Goal: Information Seeking & Learning: Learn about a topic

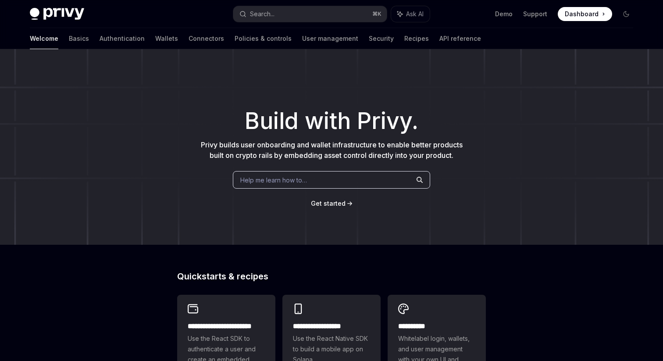
scroll to position [133, 0]
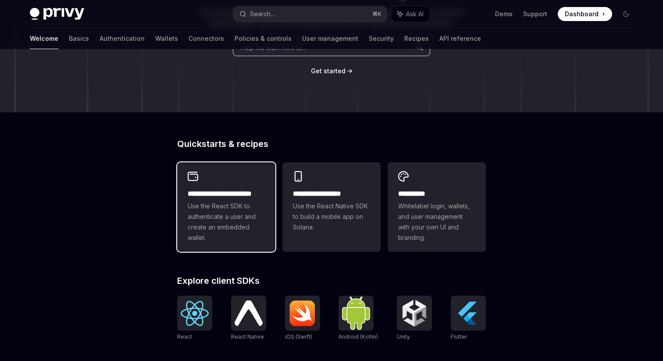
click at [230, 202] on span "Use the React SDK to authenticate a user and create an embedded wallet." at bounding box center [226, 222] width 77 height 42
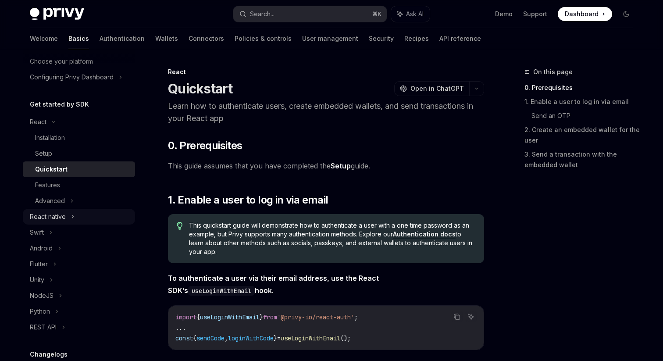
scroll to position [59, 0]
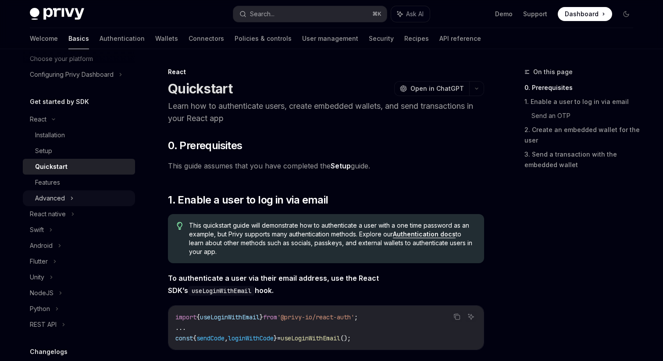
click at [68, 196] on div "Advanced" at bounding box center [79, 198] width 112 height 16
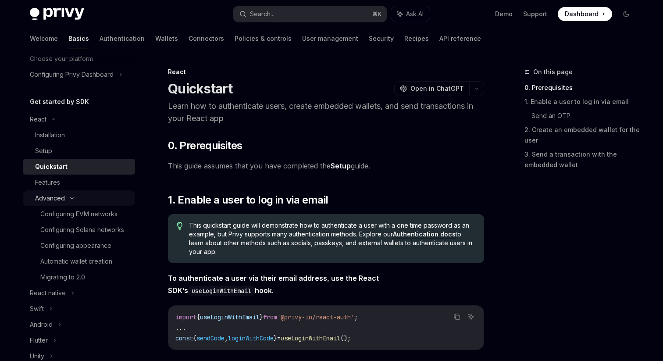
click at [68, 196] on div "Advanced" at bounding box center [79, 198] width 112 height 16
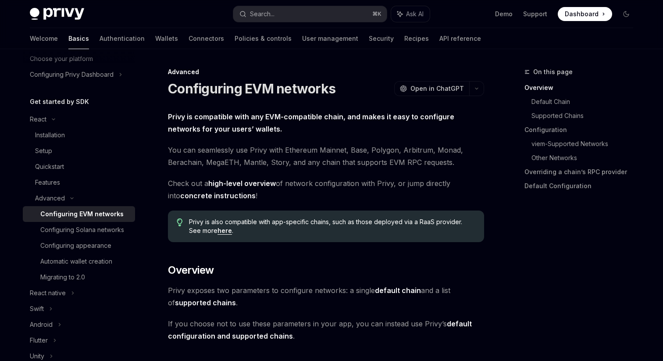
click at [93, 219] on link "Configuring EVM networks" at bounding box center [79, 214] width 112 height 16
click at [93, 223] on link "Configuring Solana networks" at bounding box center [79, 230] width 112 height 16
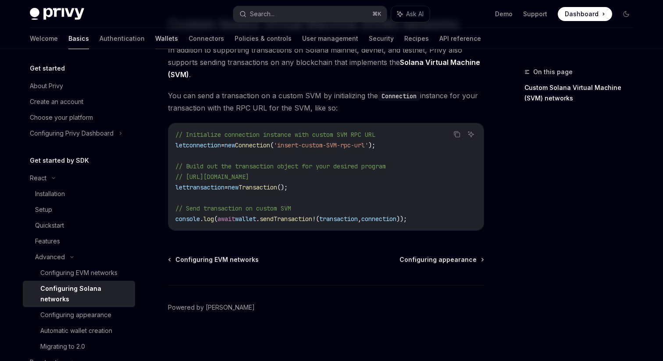
click at [155, 40] on link "Wallets" at bounding box center [166, 38] width 23 height 21
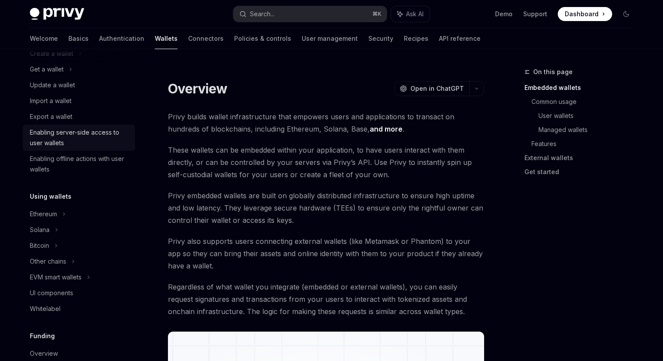
scroll to position [90, 0]
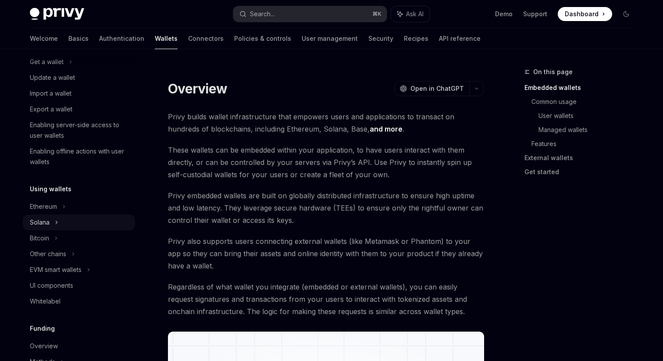
click at [53, 70] on div "Solana" at bounding box center [79, 62] width 112 height 16
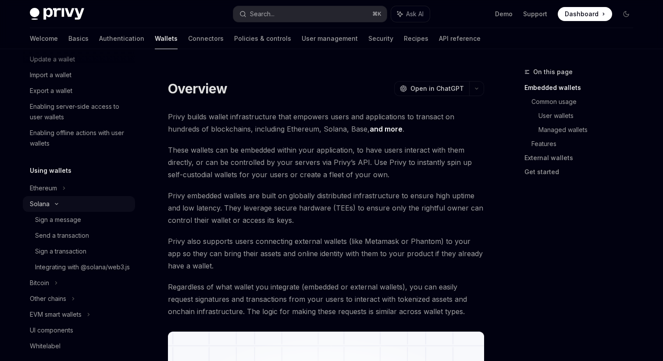
scroll to position [110, 0]
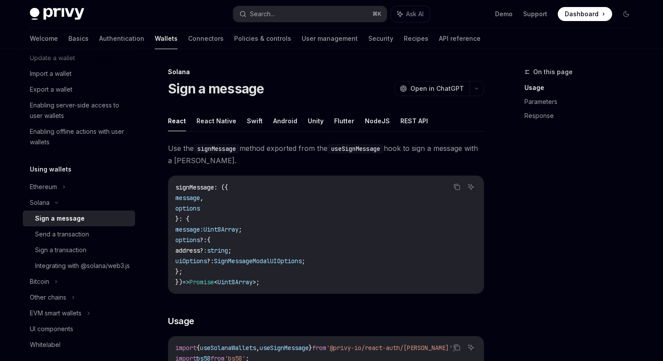
click at [57, 220] on div "Sign a message" at bounding box center [60, 218] width 50 height 11
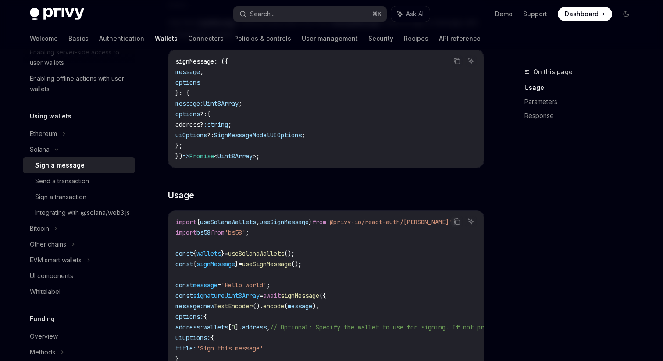
scroll to position [136, 0]
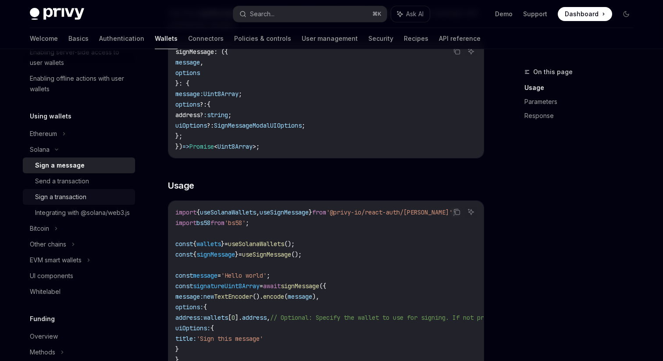
click at [88, 198] on div "Sign a transaction" at bounding box center [82, 197] width 95 height 11
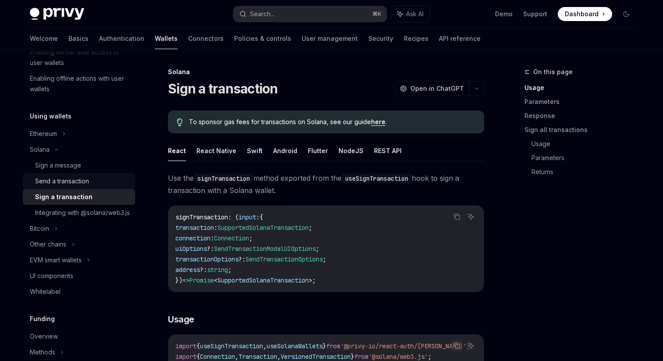
click at [96, 181] on div "Send a transaction" at bounding box center [82, 181] width 95 height 11
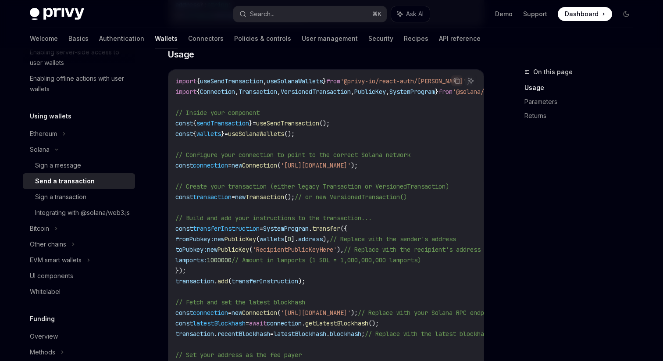
scroll to position [276, 0]
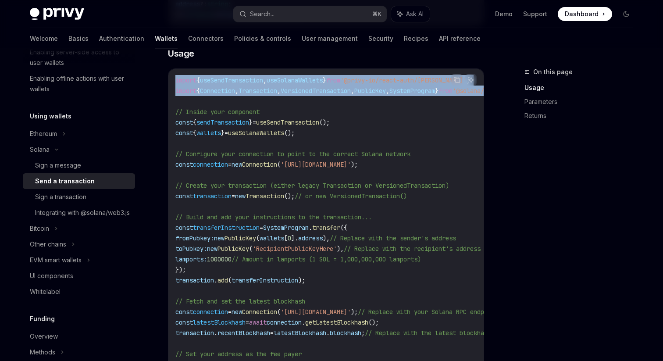
drag, startPoint x: 221, startPoint y: 104, endPoint x: 164, endPoint y: 75, distance: 64.0
copy code "import { useSendTransaction , useSolanaWallets } from '@privy-io/react-auth/sol…"
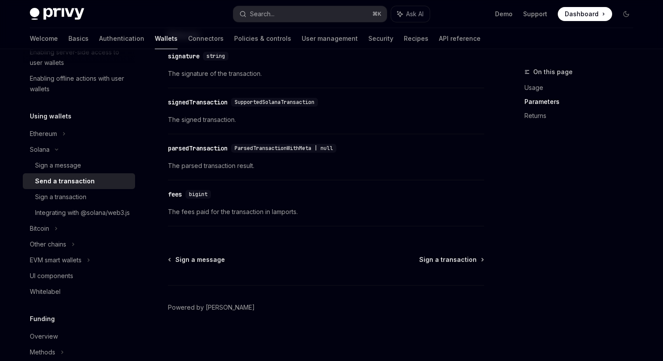
scroll to position [1121, 0]
click at [94, 200] on div "Sign a transaction" at bounding box center [82, 197] width 95 height 11
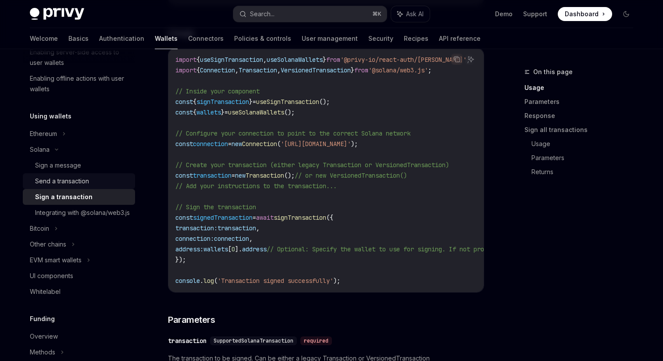
click at [81, 183] on div "Send a transaction" at bounding box center [62, 181] width 54 height 11
type textarea "*"
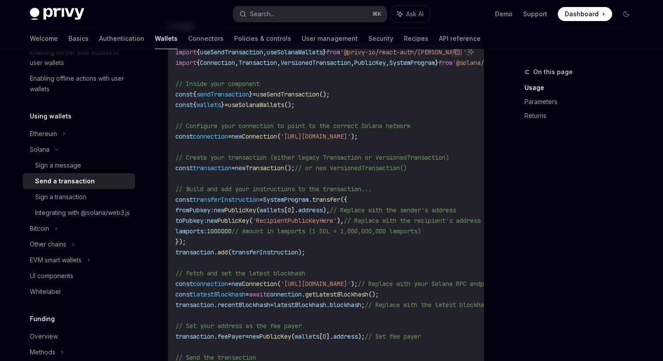
scroll to position [307, 0]
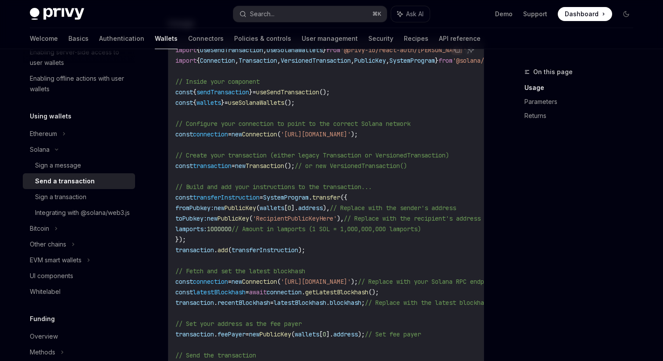
click at [230, 196] on span "transferInstruction" at bounding box center [226, 197] width 67 height 8
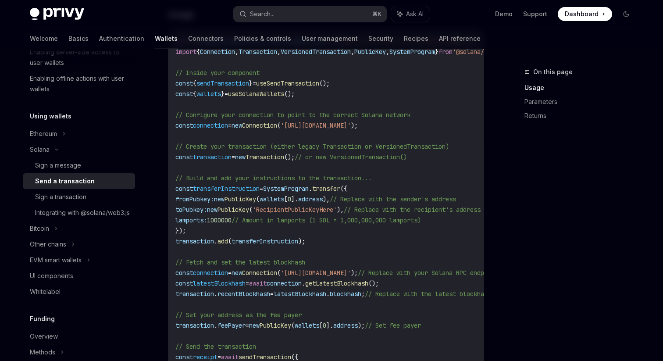
scroll to position [320, 0]
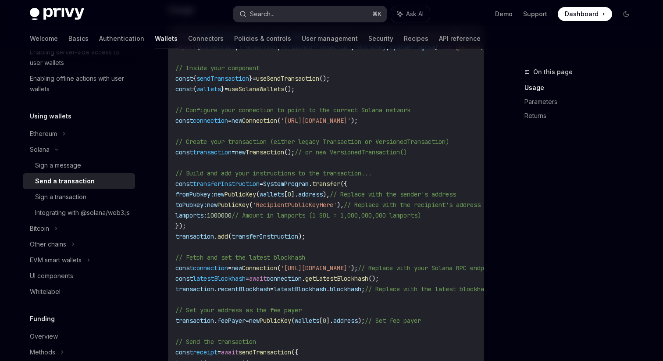
click at [310, 9] on button "Search... ⌘ K" at bounding box center [310, 14] width 154 height 16
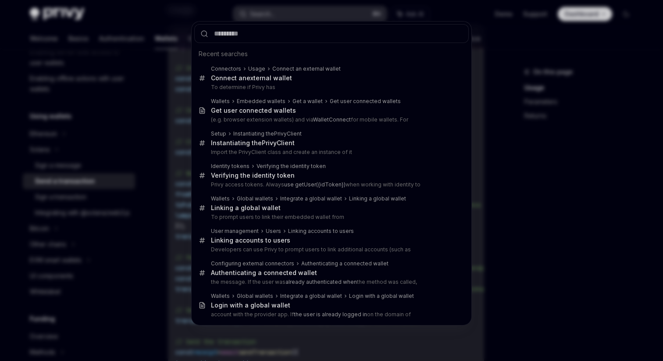
type input "*********"
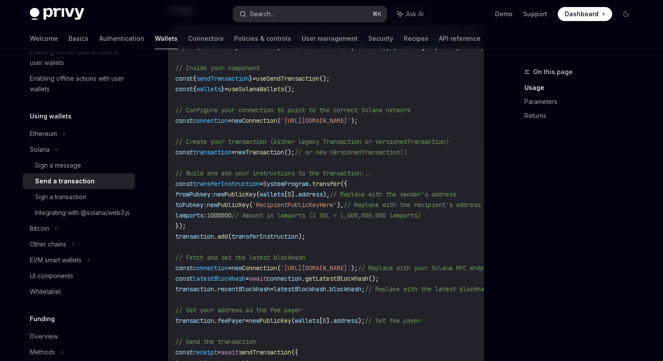
click at [298, 15] on button "Search... ⌘ K" at bounding box center [310, 14] width 154 height 16
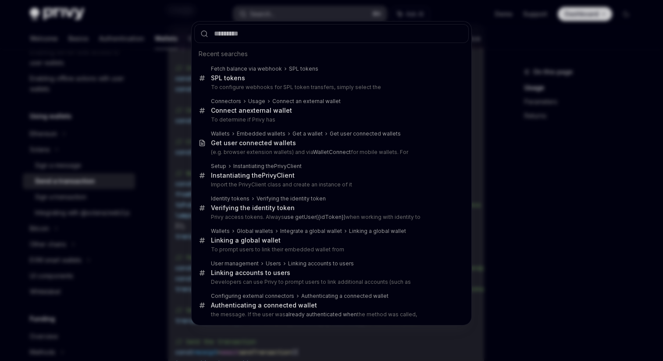
type input "*********"
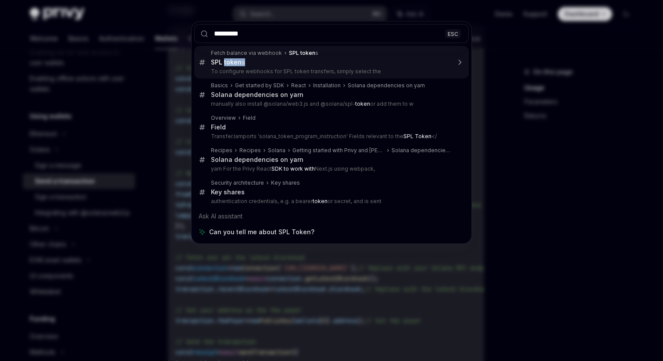
type textarea "*"
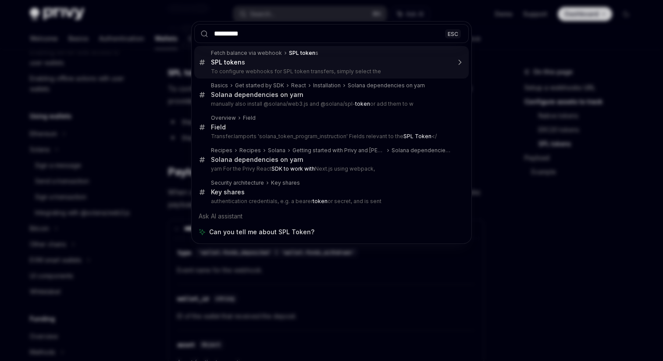
scroll to position [412, 0]
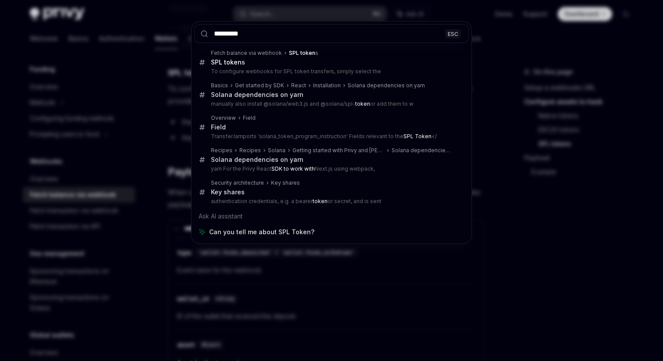
type input "*********"
click at [161, 126] on div "********* ESC Fetch balance via webhook SPL token s SPL token s To configure we…" at bounding box center [331, 180] width 663 height 361
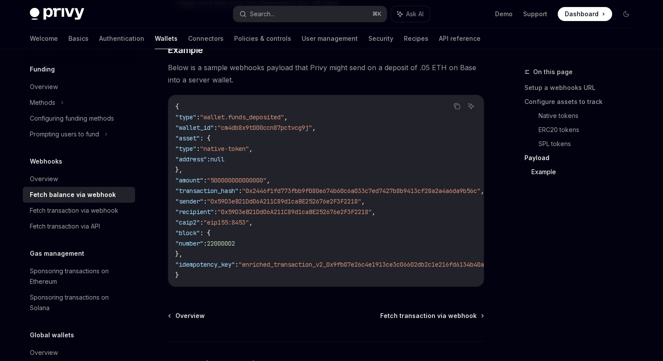
scroll to position [1621, 0]
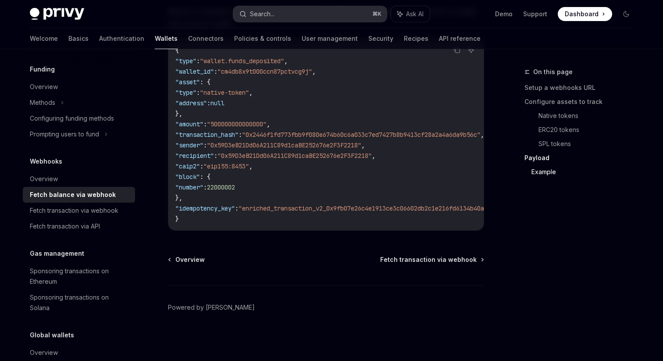
click at [268, 10] on div "Search..." at bounding box center [262, 14] width 25 height 11
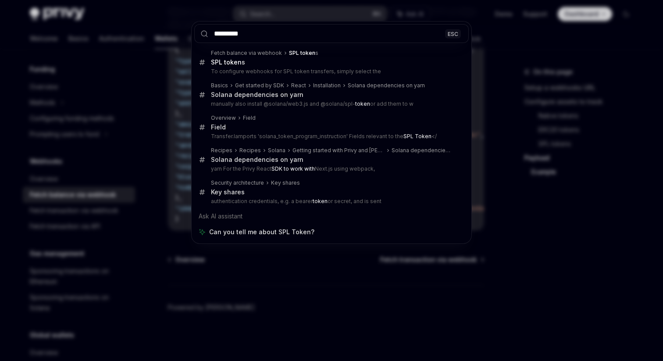
type input "*********"
click at [286, 266] on div "********* ESC Fetch balance via webhook SPL token s SPL token s To configure we…" at bounding box center [331, 180] width 663 height 361
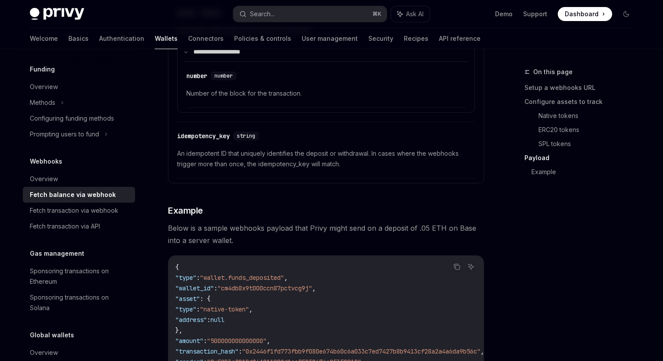
scroll to position [1396, 0]
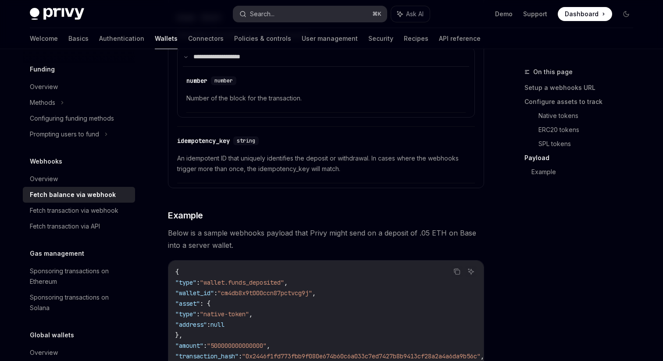
click at [279, 18] on button "Search... ⌘ K" at bounding box center [310, 14] width 154 height 16
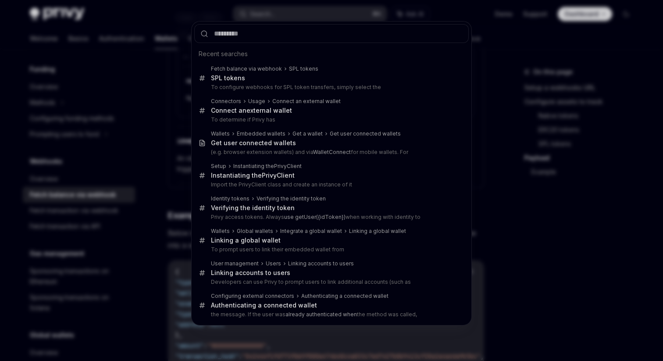
click at [188, 6] on div "Recent searches Fetch balance via webhook SPL token s SPL token s To configure …" at bounding box center [331, 180] width 663 height 361
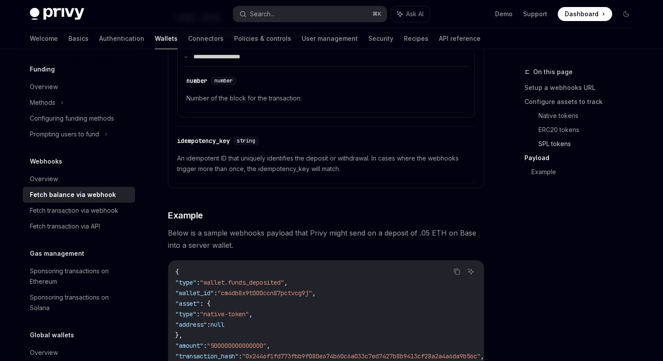
click at [545, 146] on link "SPL tokens" at bounding box center [590, 144] width 102 height 14
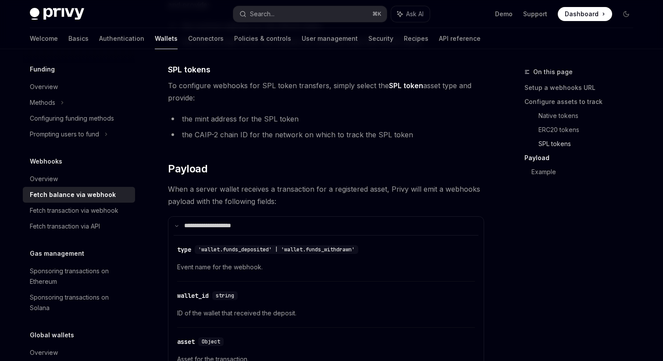
scroll to position [648, 0]
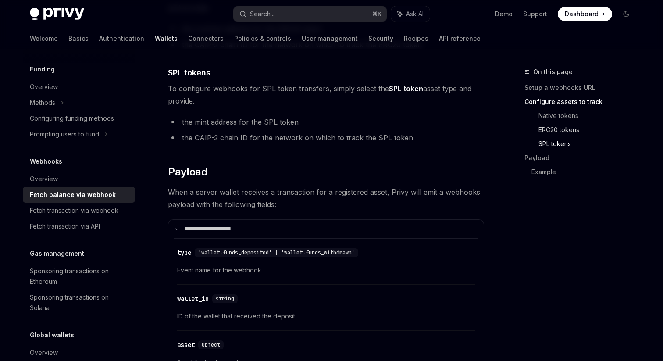
click at [550, 131] on link "ERC20 tokens" at bounding box center [590, 130] width 102 height 14
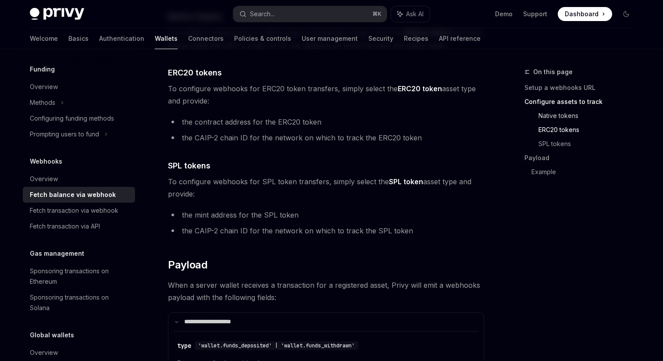
click at [557, 115] on link "Native tokens" at bounding box center [590, 116] width 102 height 14
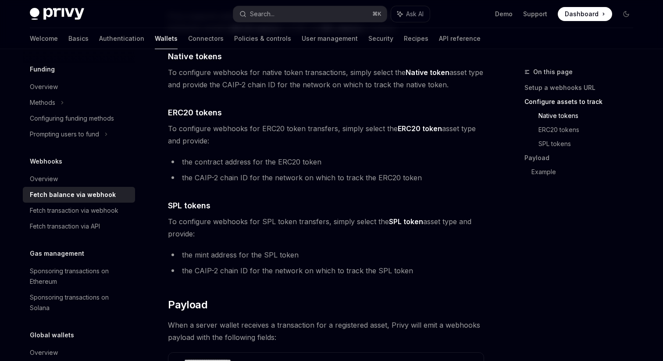
scroll to position [499, 0]
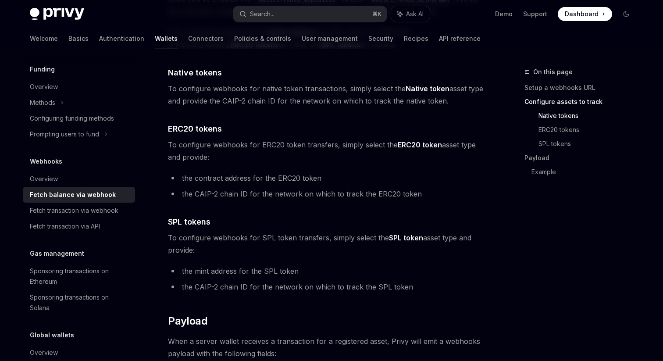
click at [418, 145] on strong "ERC20 token" at bounding box center [420, 144] width 44 height 9
click at [412, 147] on strong "ERC20 token" at bounding box center [420, 144] width 44 height 9
